Goal: Use online tool/utility: Utilize a website feature to perform a specific function

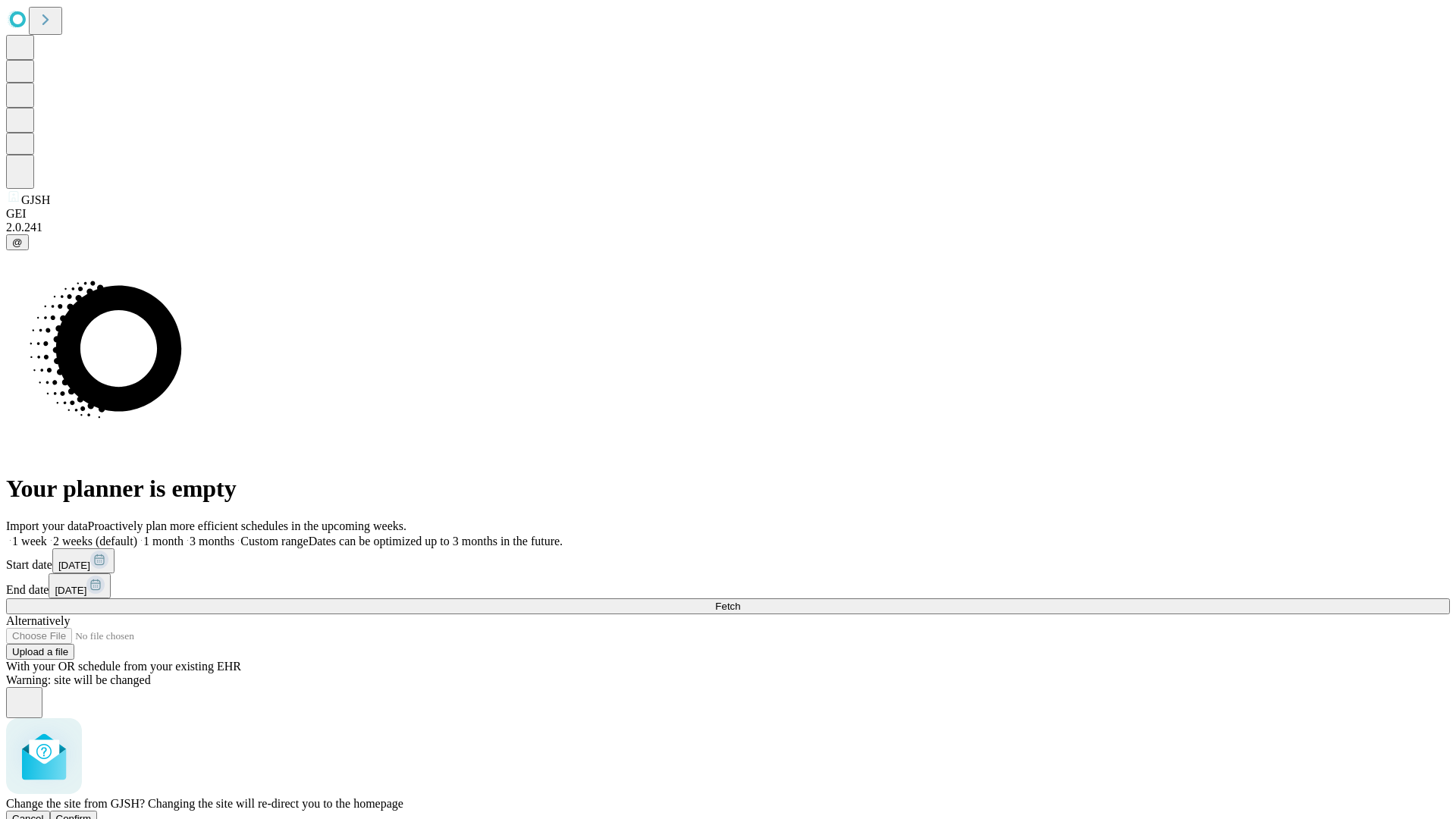
click at [92, 813] on span "Confirm" at bounding box center [73, 818] width 35 height 12
click at [137, 535] on label "2 weeks (default)" at bounding box center [92, 541] width 90 height 13
click at [741, 600] on span "Fetch" at bounding box center [728, 606] width 25 height 12
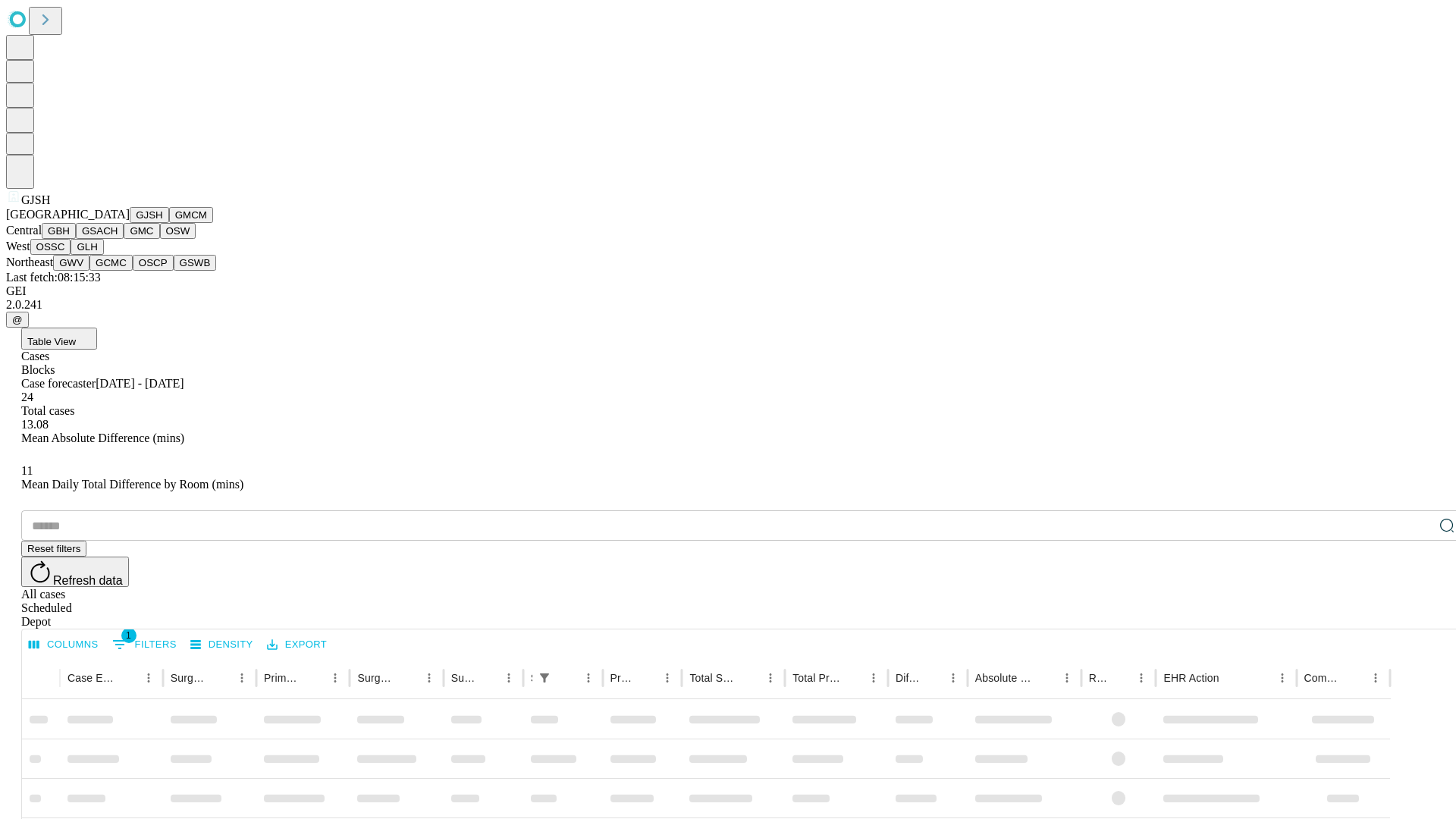
click at [169, 223] on button "GMCM" at bounding box center [191, 215] width 44 height 16
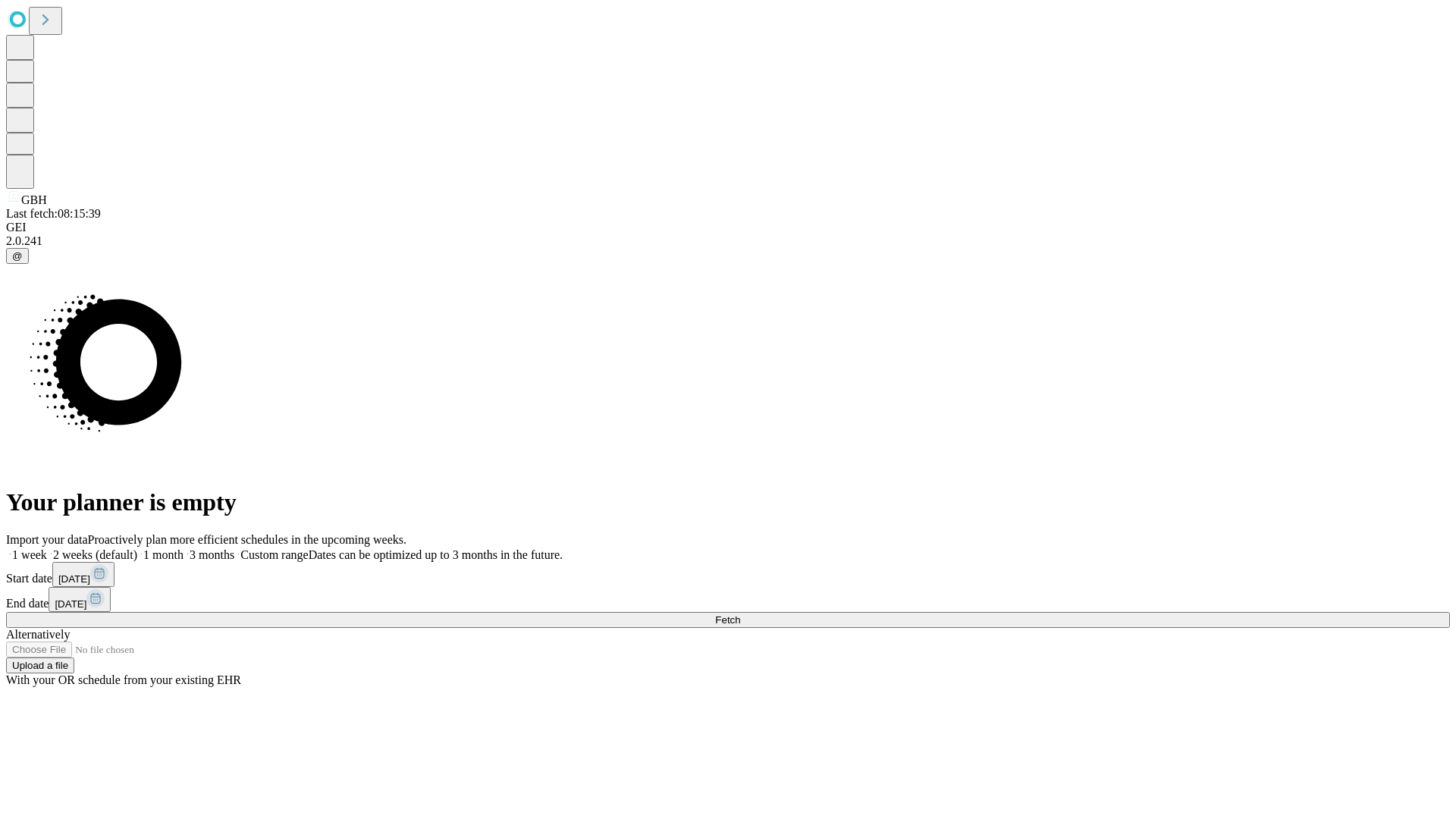
click at [137, 548] on label "2 weeks (default)" at bounding box center [92, 554] width 90 height 13
click at [741, 614] on span "Fetch" at bounding box center [728, 619] width 25 height 12
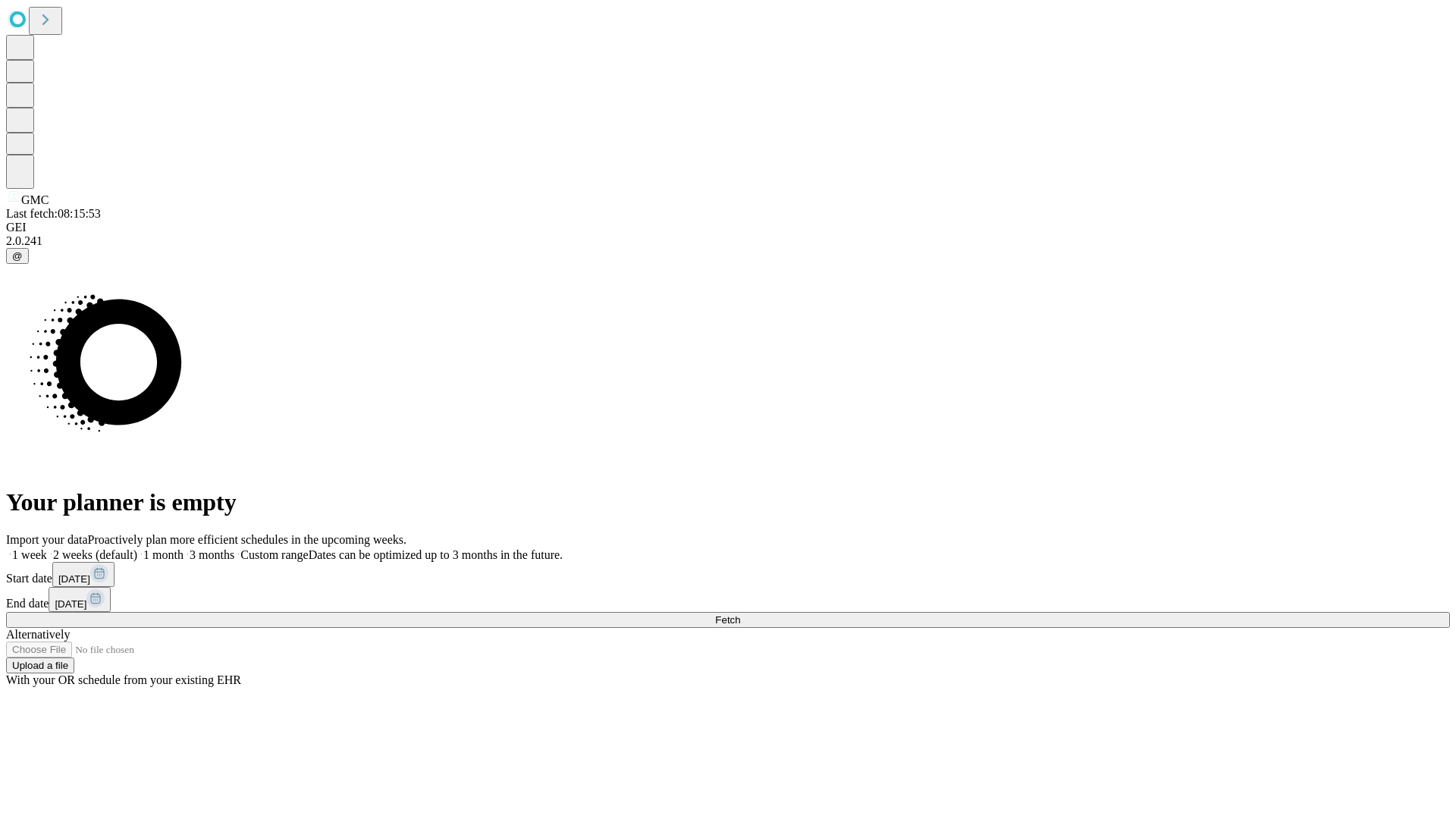
click at [137, 548] on label "2 weeks (default)" at bounding box center [92, 554] width 90 height 13
click at [741, 614] on span "Fetch" at bounding box center [728, 619] width 25 height 12
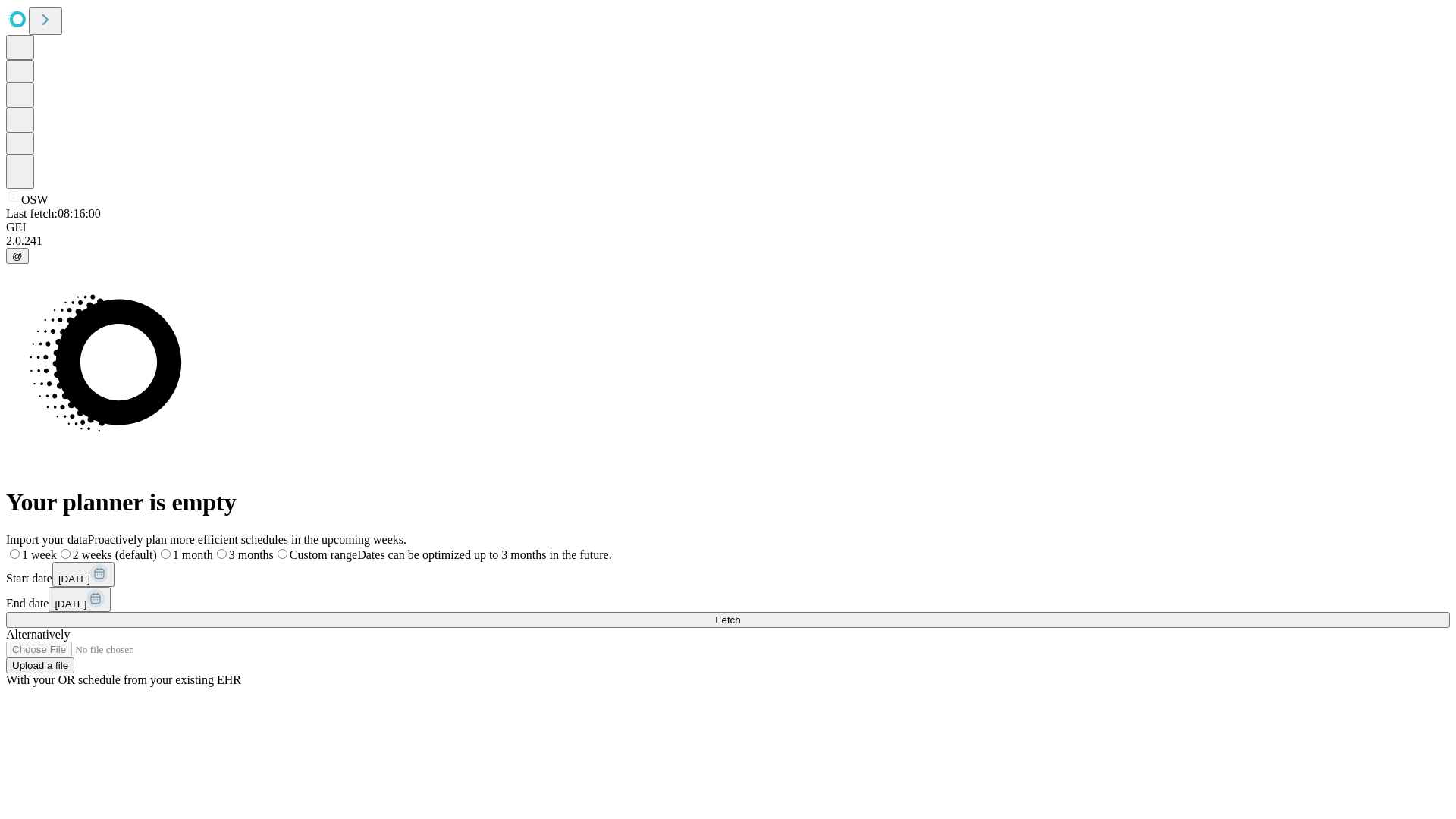
click at [157, 548] on label "2 weeks (default)" at bounding box center [107, 554] width 100 height 13
click at [741, 614] on span "Fetch" at bounding box center [728, 619] width 25 height 12
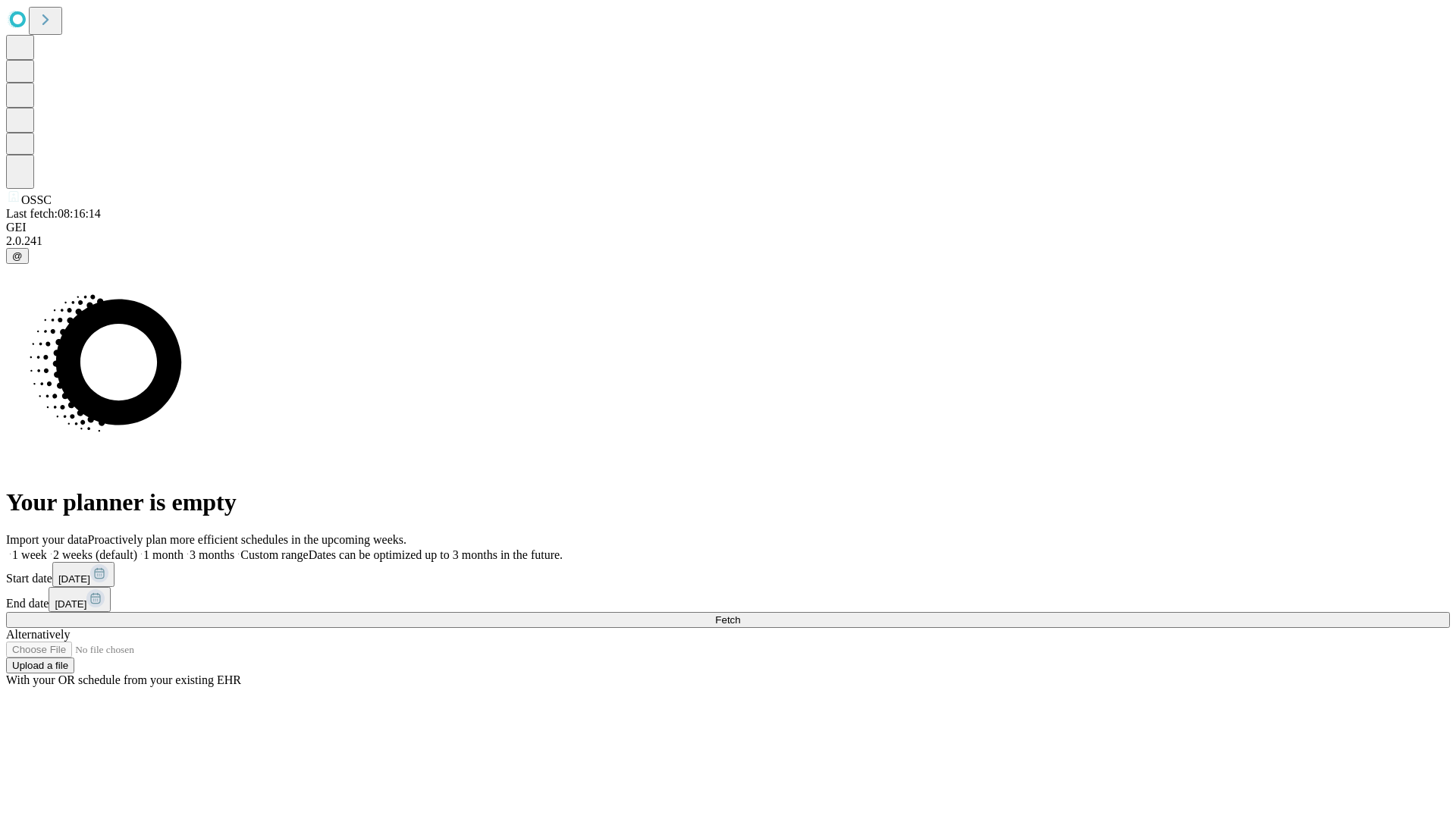
click at [137, 548] on label "2 weeks (default)" at bounding box center [92, 554] width 90 height 13
click at [741, 614] on span "Fetch" at bounding box center [728, 619] width 25 height 12
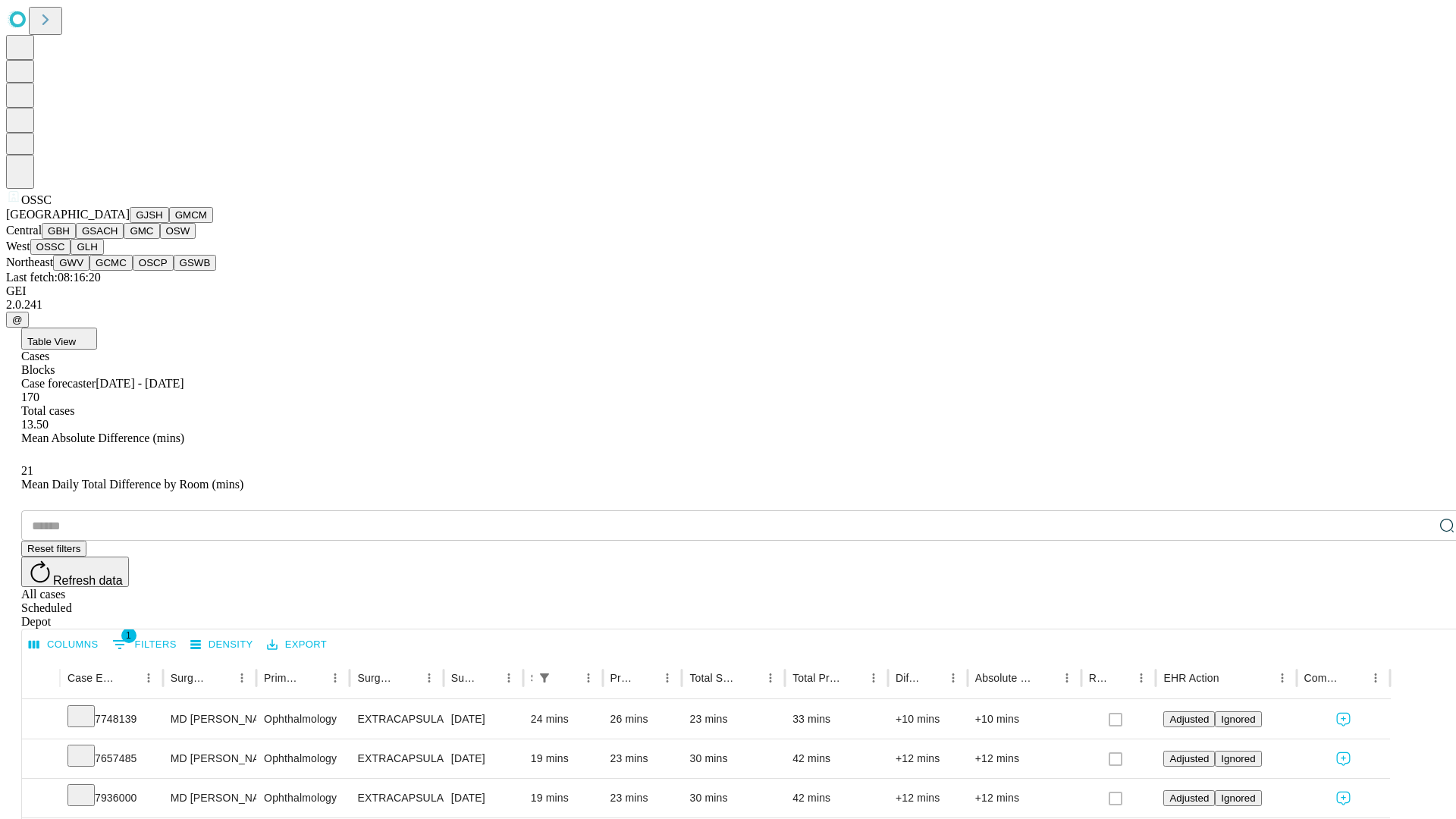
click at [103, 255] on button "GLH" at bounding box center [87, 247] width 33 height 16
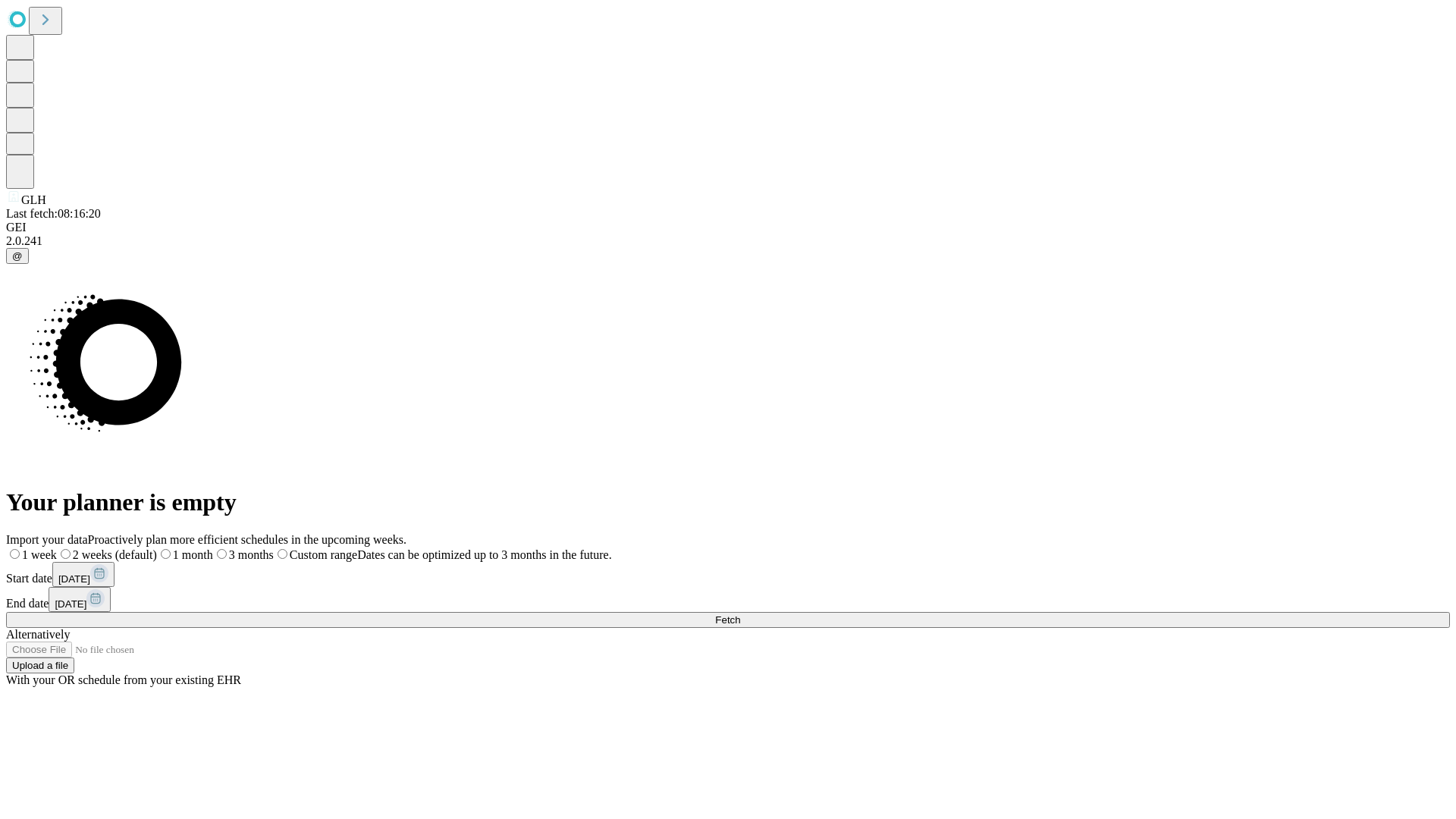
click at [157, 548] on label "2 weeks (default)" at bounding box center [107, 554] width 100 height 13
click at [741, 614] on span "Fetch" at bounding box center [728, 619] width 25 height 12
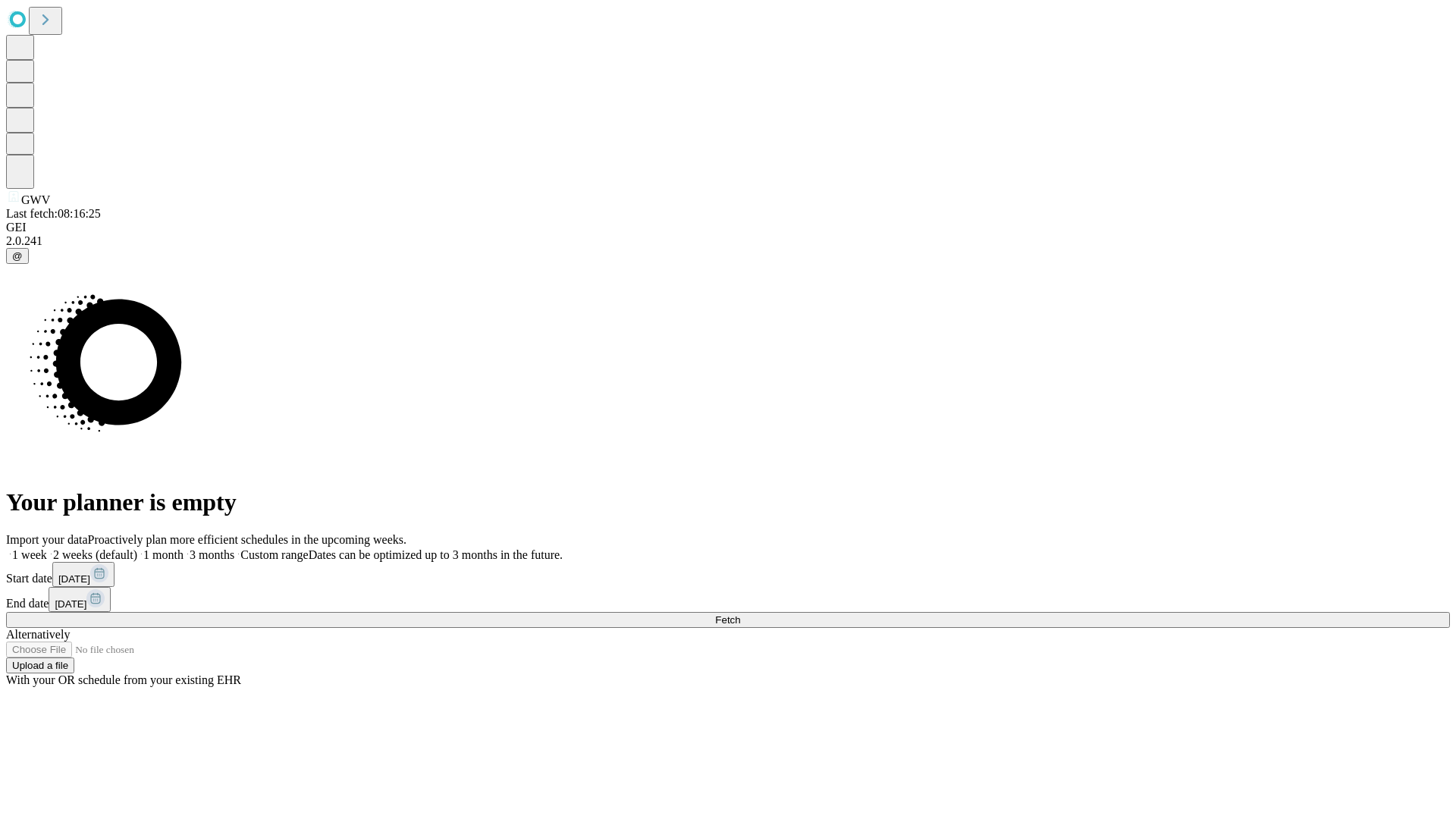
click at [137, 548] on label "2 weeks (default)" at bounding box center [92, 554] width 90 height 13
click at [741, 614] on span "Fetch" at bounding box center [728, 619] width 25 height 12
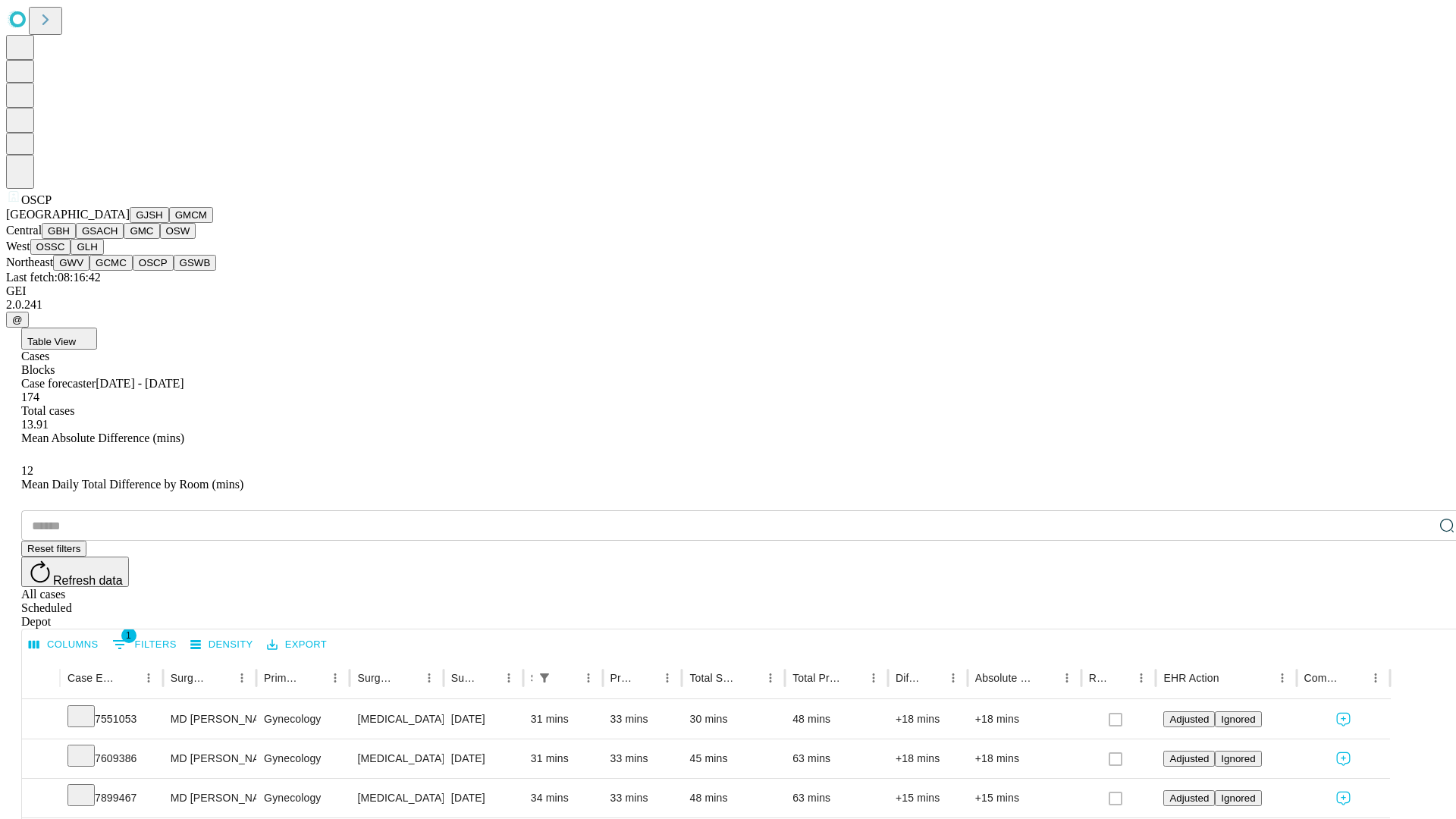
click at [173, 271] on button "GSWB" at bounding box center [195, 263] width 43 height 16
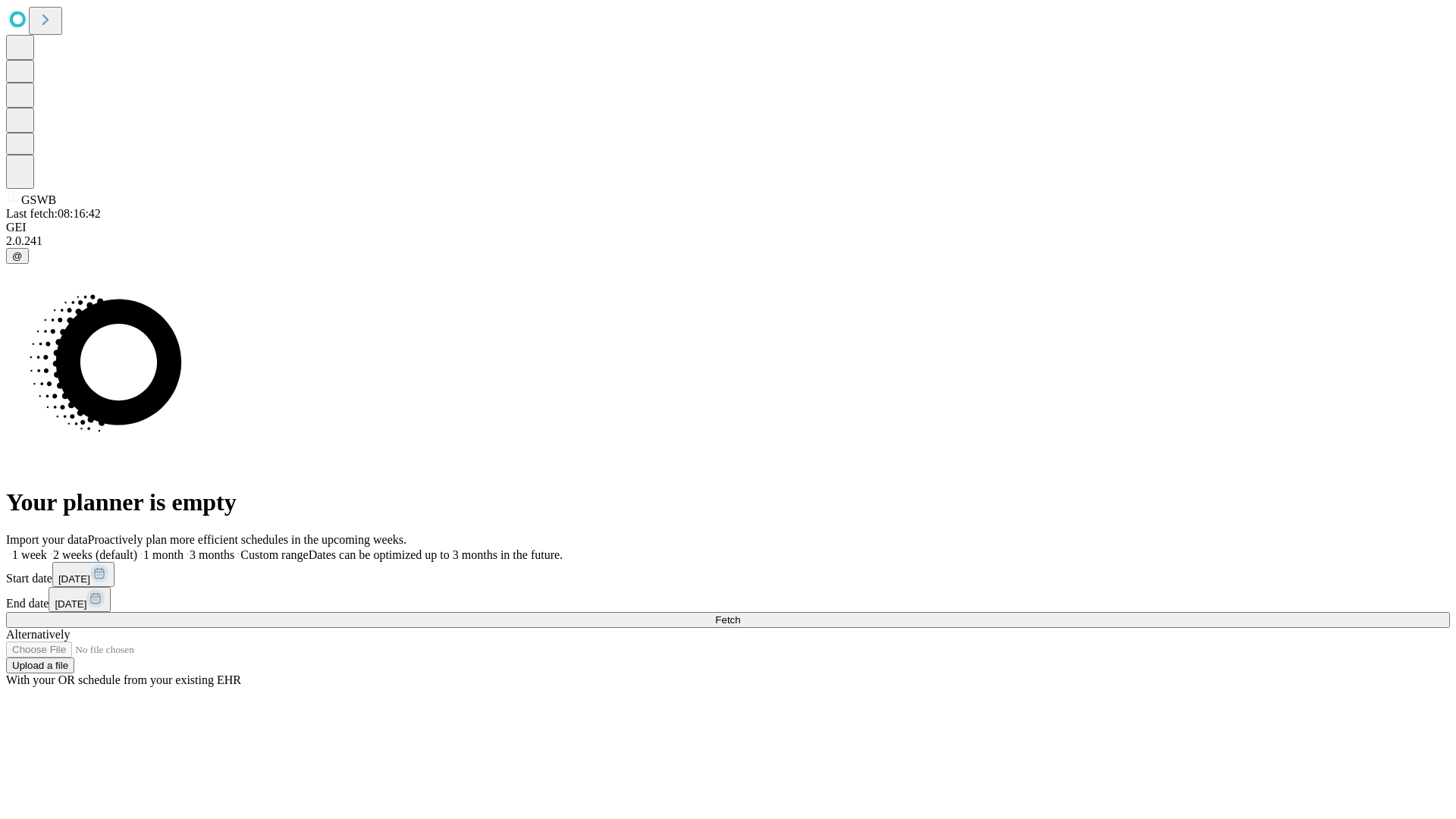
click at [137, 548] on label "2 weeks (default)" at bounding box center [92, 554] width 90 height 13
click at [741, 614] on span "Fetch" at bounding box center [728, 619] width 25 height 12
